Goal: Find contact information: Obtain details needed to contact an individual or organization

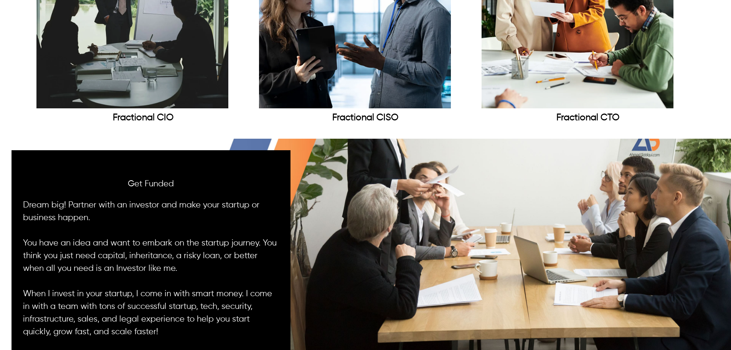
click at [347, 82] on img at bounding box center [355, 12] width 192 height 192
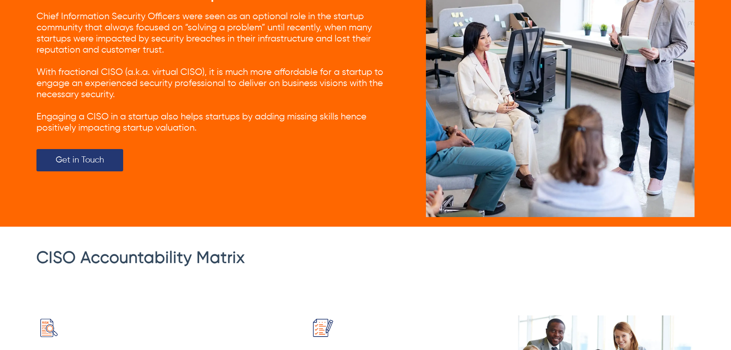
scroll to position [921, 0]
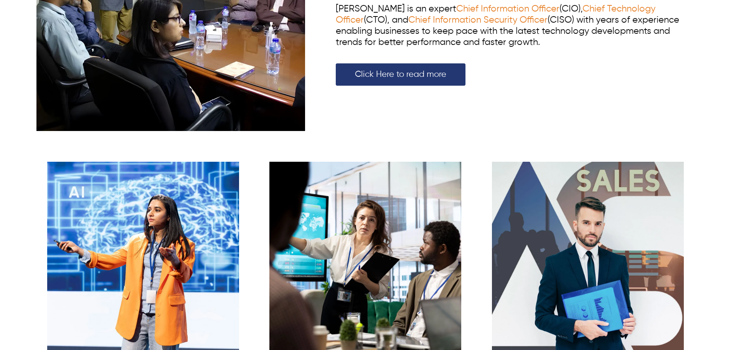
scroll to position [845, 0]
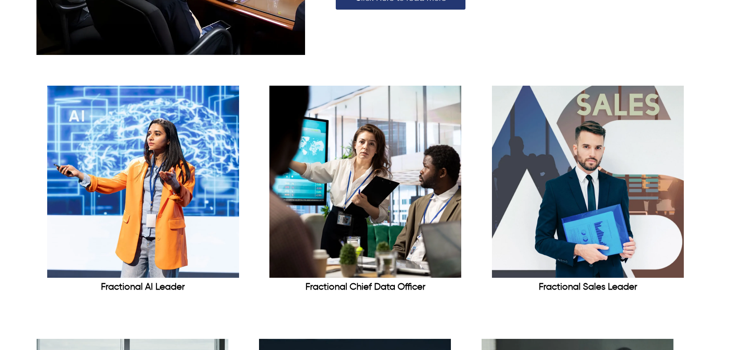
click at [163, 218] on img at bounding box center [143, 182] width 192 height 192
click at [147, 193] on img at bounding box center [143, 182] width 192 height 192
click at [175, 274] on img at bounding box center [143, 182] width 192 height 192
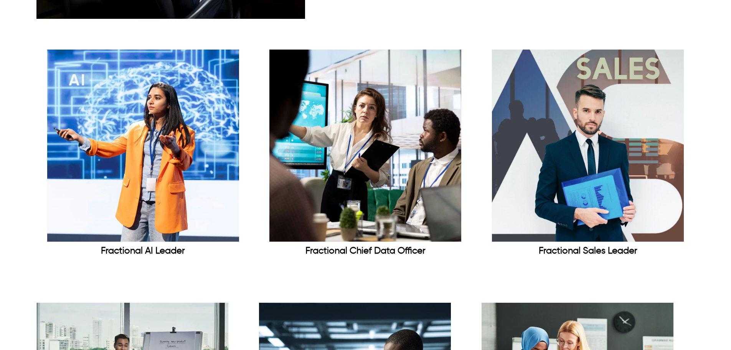
scroll to position [768, 0]
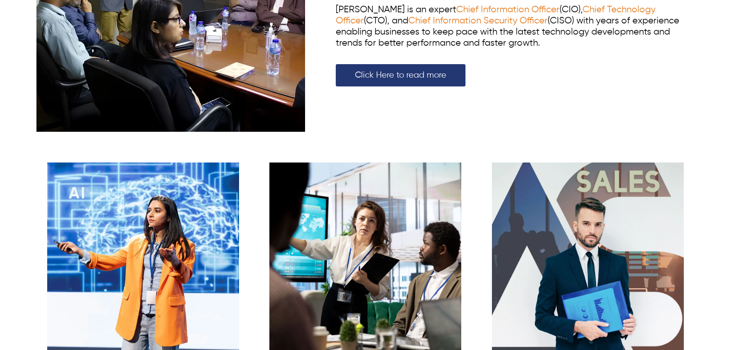
click at [159, 220] on img at bounding box center [143, 258] width 192 height 192
click at [412, 282] on img at bounding box center [366, 258] width 192 height 192
click at [571, 251] on img at bounding box center [588, 258] width 192 height 192
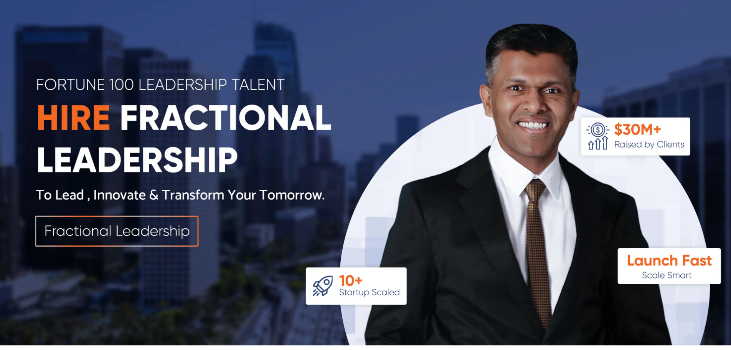
scroll to position [0, 0]
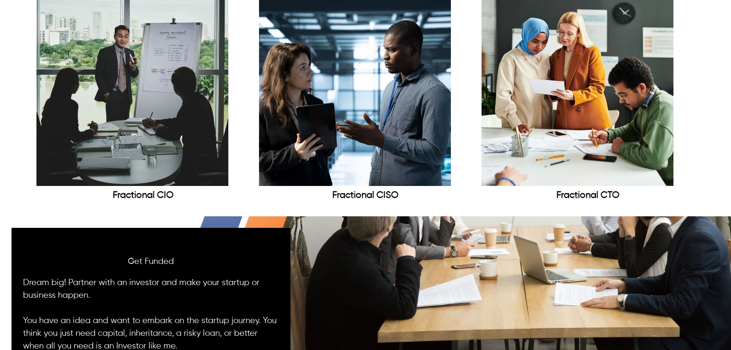
scroll to position [1190, 0]
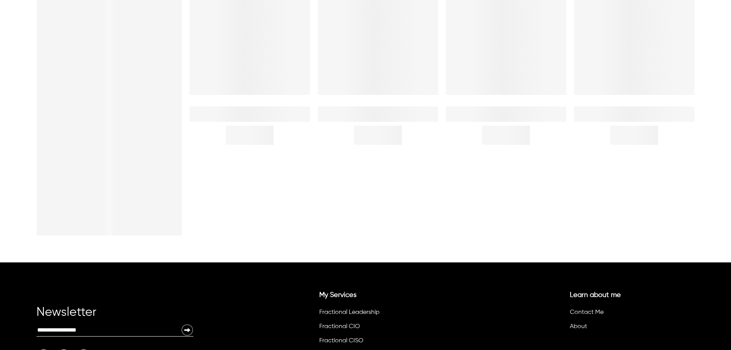
scroll to position [269, 0]
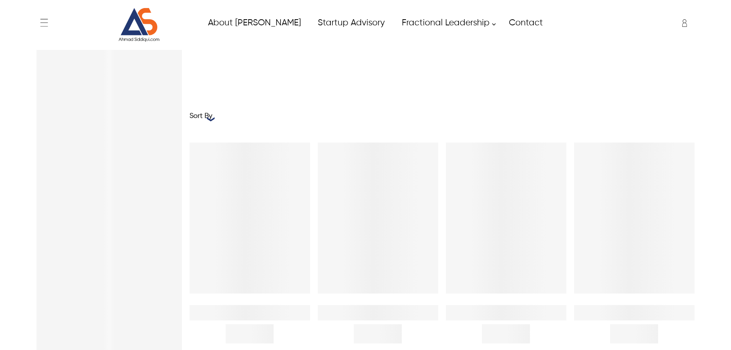
scroll to position [271, 0]
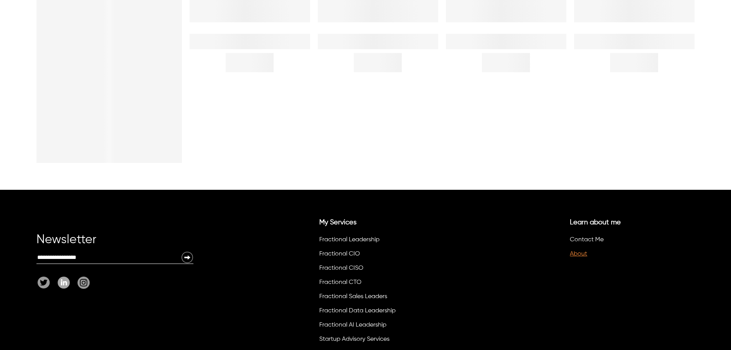
click at [579, 254] on link "About" at bounding box center [578, 254] width 17 height 6
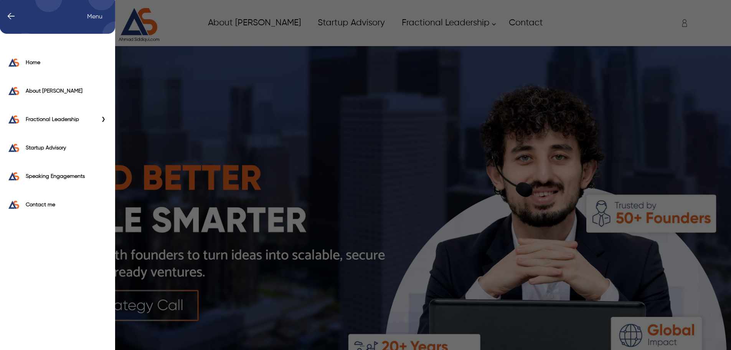
click at [48, 20] on div "← Menu Home About Ahmad Fractional Leadership Fractional CIO Fractional CISO Fr…" at bounding box center [365, 23] width 658 height 38
click at [6, 16] on span "←" at bounding box center [7, 17] width 16 height 8
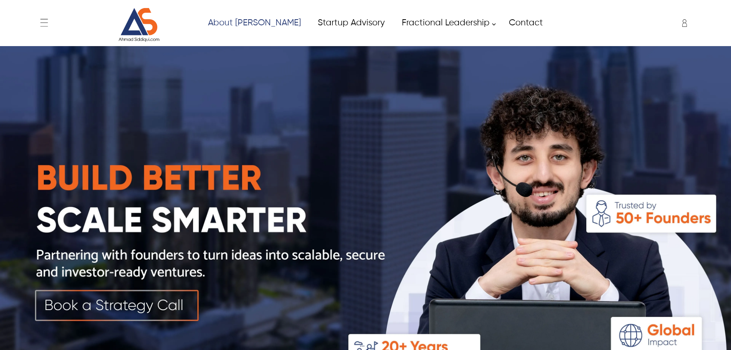
click at [227, 21] on link "About [PERSON_NAME]" at bounding box center [254, 22] width 110 height 17
click at [232, 21] on link "About [PERSON_NAME]" at bounding box center [254, 22] width 110 height 17
click at [244, 23] on link "About [PERSON_NAME]" at bounding box center [254, 22] width 110 height 17
click at [316, 25] on link "Startup Advisory" at bounding box center [351, 22] width 84 height 17
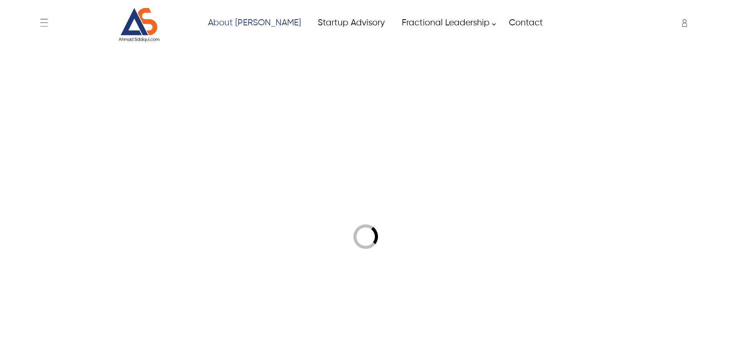
click at [246, 21] on link "About [PERSON_NAME]" at bounding box center [254, 22] width 110 height 17
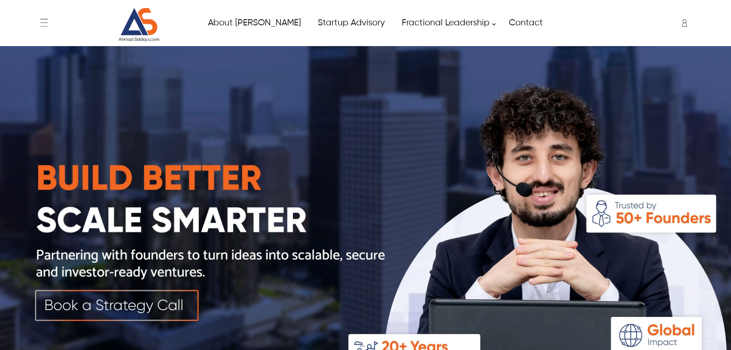
click at [246, 21] on link "About [PERSON_NAME]" at bounding box center [254, 22] width 110 height 17
drag, startPoint x: 246, startPoint y: 21, endPoint x: 336, endPoint y: 7, distance: 90.6
click at [245, 22] on link "About [PERSON_NAME]" at bounding box center [254, 22] width 110 height 17
click at [335, 20] on link "Startup Advisory" at bounding box center [351, 22] width 84 height 17
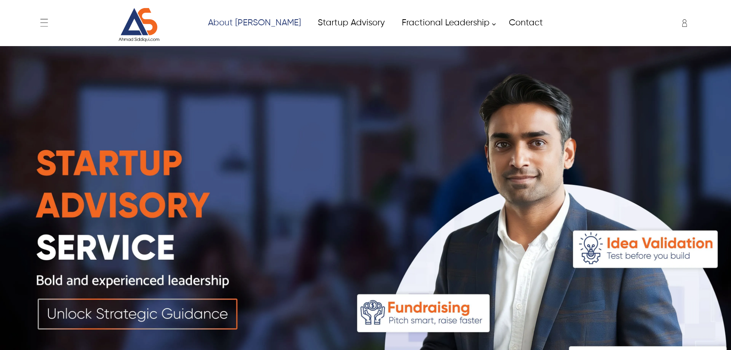
click at [256, 21] on link "About [PERSON_NAME]" at bounding box center [254, 22] width 110 height 17
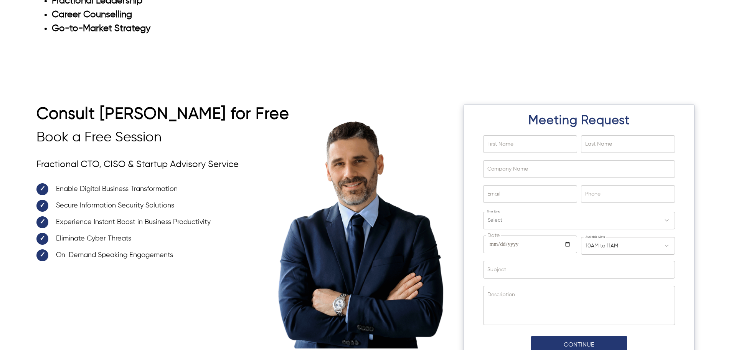
scroll to position [2627, 0]
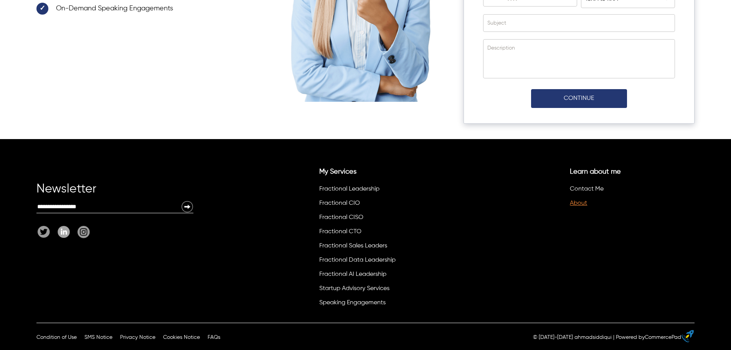
click at [582, 200] on link "About" at bounding box center [578, 203] width 17 height 6
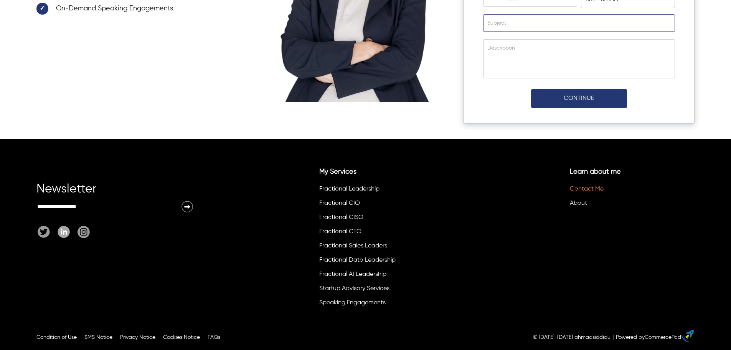
click at [598, 186] on link "Contact Me" at bounding box center [587, 189] width 34 height 6
